Goal: Find contact information: Find contact information

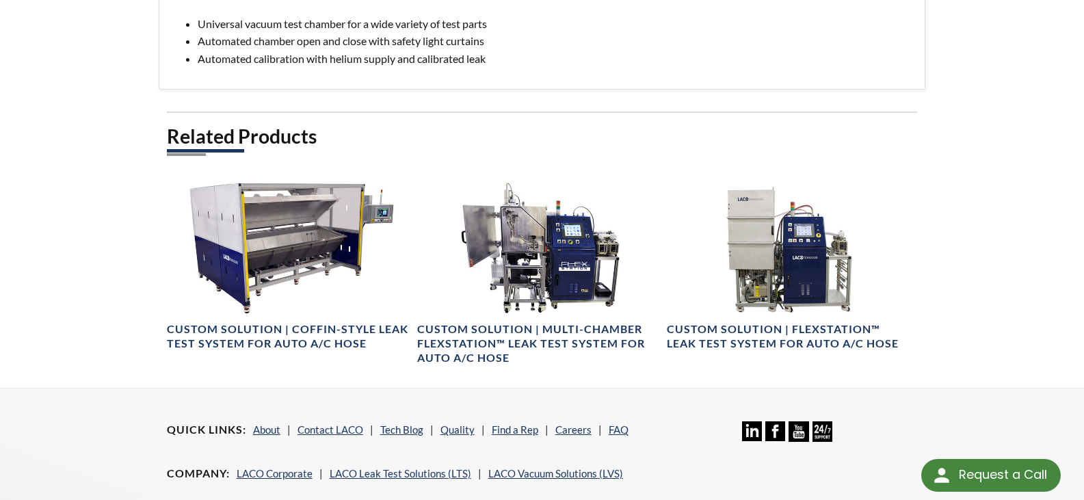
scroll to position [821, 0]
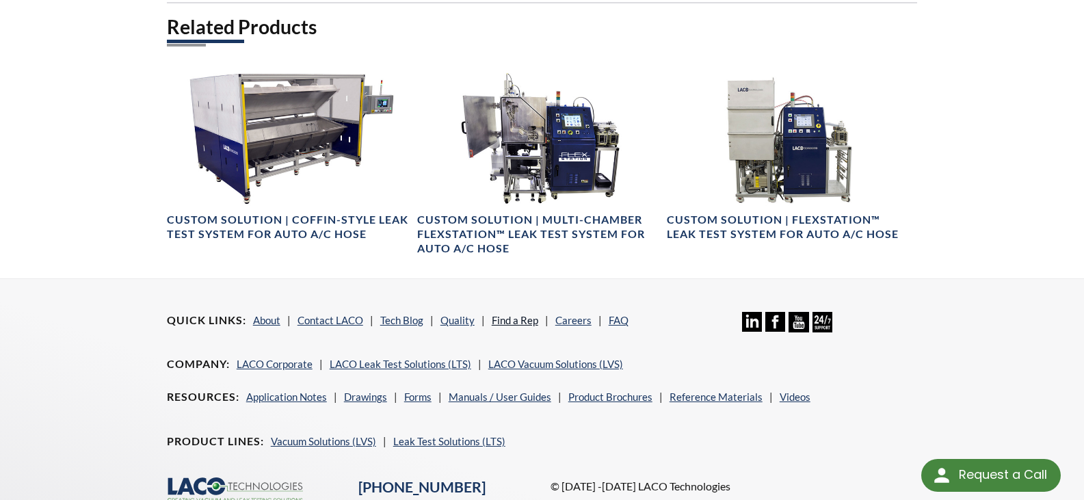
click at [523, 322] on link "Find a Rep" at bounding box center [515, 320] width 47 height 12
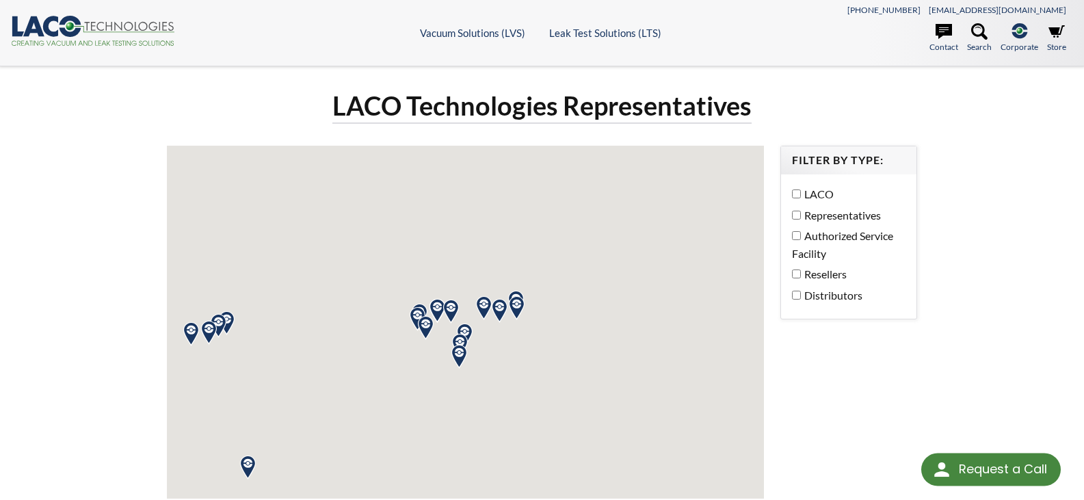
select select "Language Translate Widget"
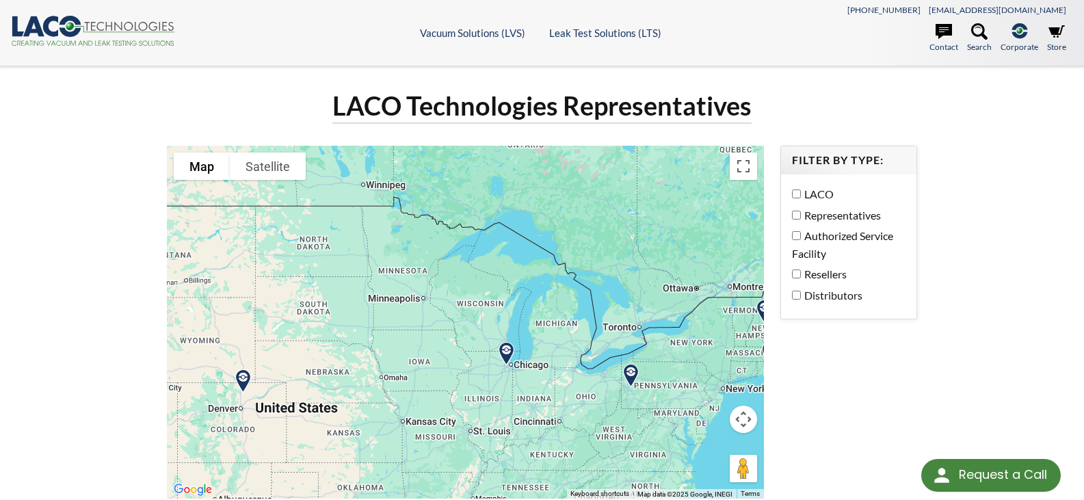
click at [508, 354] on img at bounding box center [506, 354] width 35 height 35
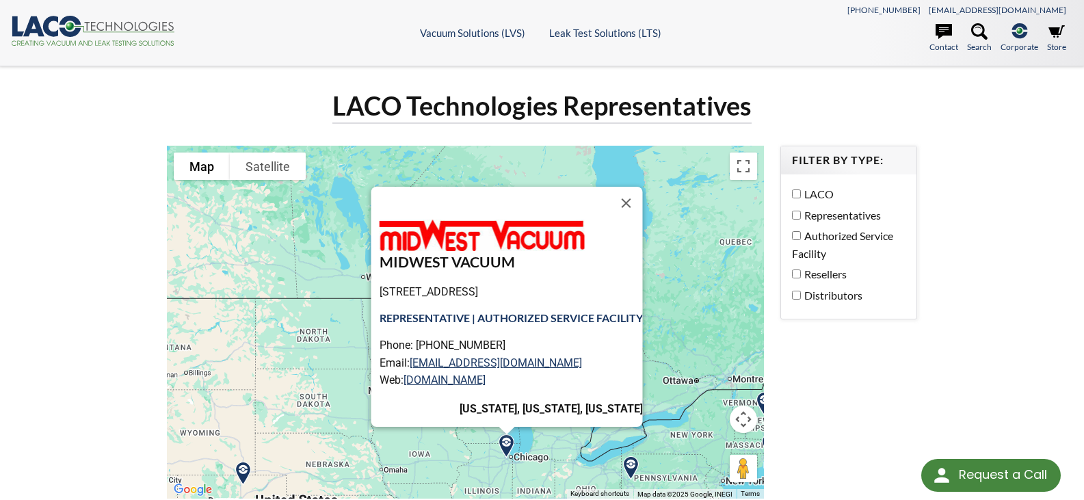
click at [459, 346] on p "Phone: [PHONE_NUMBER] Email: [EMAIL_ADDRESS][DOMAIN_NAME] Web: [DOMAIN_NAME]" at bounding box center [511, 363] width 263 height 53
drag, startPoint x: 477, startPoint y: 343, endPoint x: 411, endPoint y: 343, distance: 66.4
click at [411, 343] on p "Phone: [PHONE_NUMBER] Email: [EMAIL_ADDRESS][DOMAIN_NAME] Web: [DOMAIN_NAME]" at bounding box center [511, 363] width 263 height 53
copy p "[PHONE_NUMBER]"
click at [469, 378] on link "[DOMAIN_NAME]" at bounding box center [445, 380] width 82 height 13
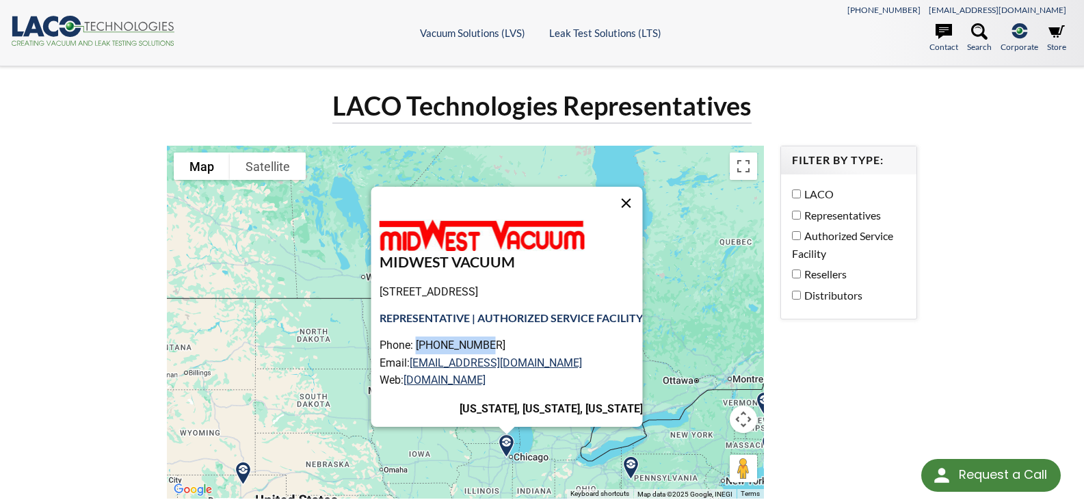
click at [633, 206] on button "Close" at bounding box center [626, 203] width 33 height 33
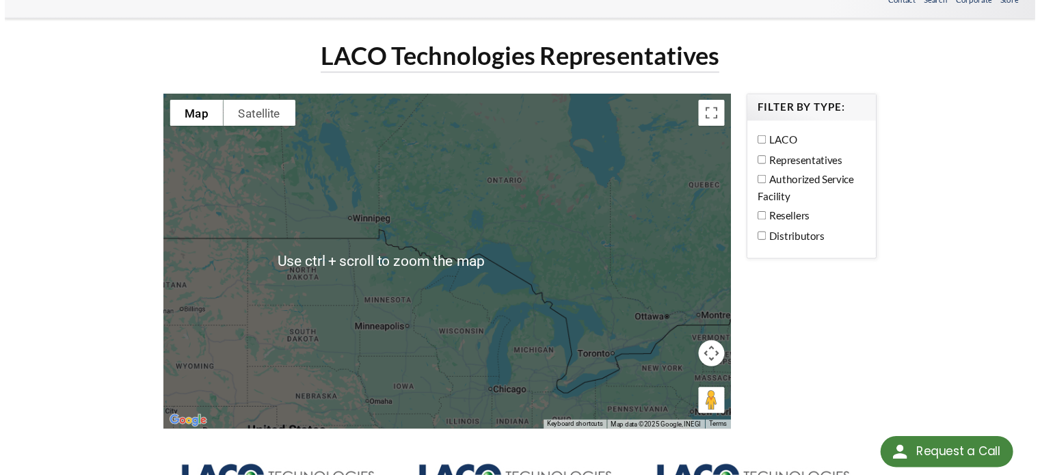
scroll to position [68, 0]
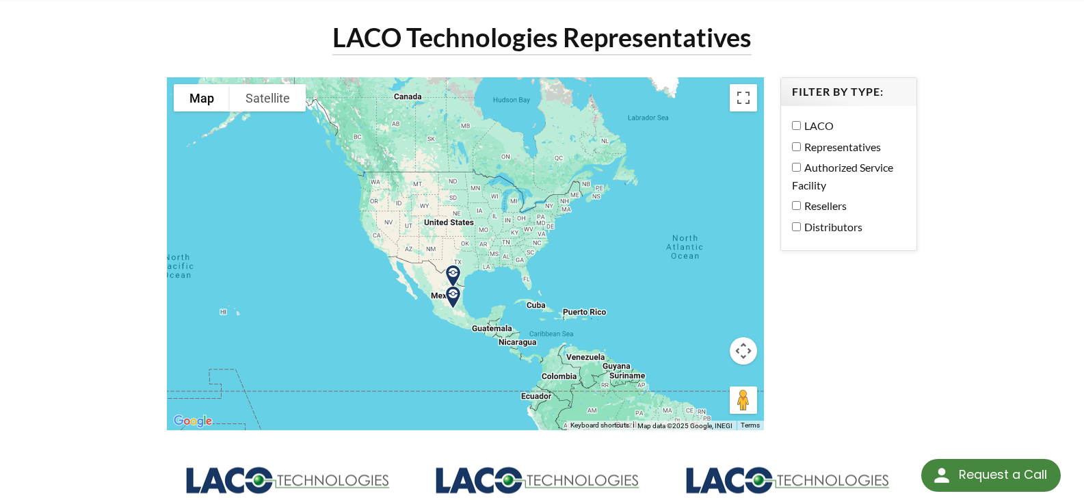
drag, startPoint x: 610, startPoint y: 310, endPoint x: 512, endPoint y: 227, distance: 128.7
click at [512, 227] on div at bounding box center [465, 253] width 597 height 353
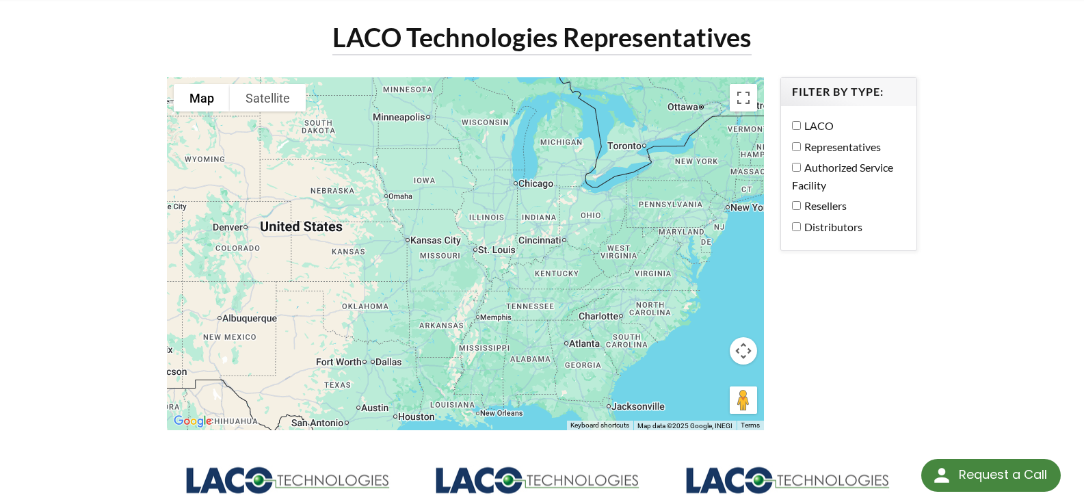
drag, startPoint x: 516, startPoint y: 228, endPoint x: 555, endPoint y: 249, distance: 44.7
click at [555, 249] on div at bounding box center [465, 253] width 597 height 353
